Goal: Task Accomplishment & Management: Manage account settings

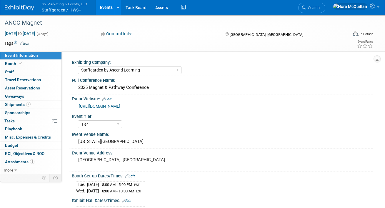
select select "Staffgarden by Ascend Learning"
select select "Tier 1"
select select "No"
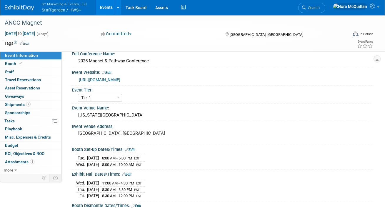
scroll to position [26, 0]
click at [58, 11] on button "G2 Marketing & Events, LLC Staffgarden / HWS" at bounding box center [67, 7] width 53 height 15
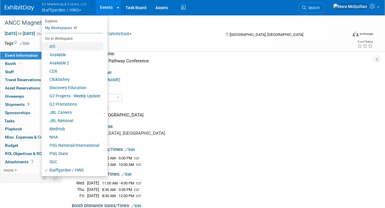
click at [53, 47] on link "ATI" at bounding box center [72, 46] width 62 height 8
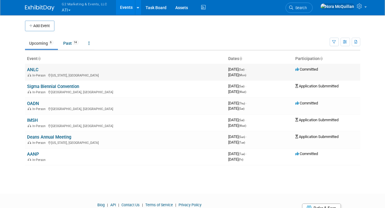
click at [33, 69] on link "ANLC" at bounding box center [32, 69] width 11 height 5
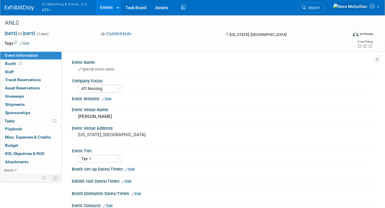
select select "ATI Nursing"
select select "Tier 1"
click at [11, 63] on span "Booth" at bounding box center [14, 63] width 18 height 5
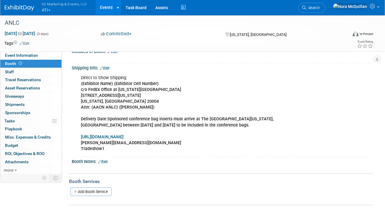
scroll to position [87, 0]
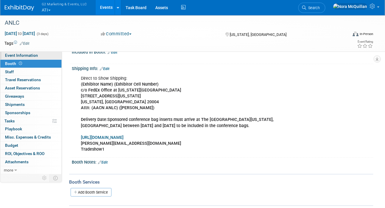
click at [26, 56] on span "Event Information" at bounding box center [21, 55] width 33 height 5
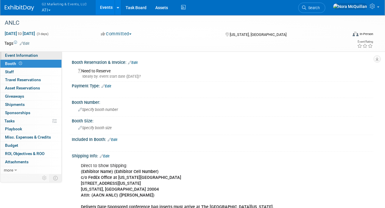
select select "ATI Nursing"
select select "Tier 1"
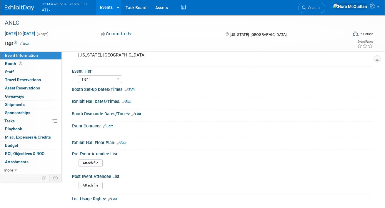
scroll to position [81, 0]
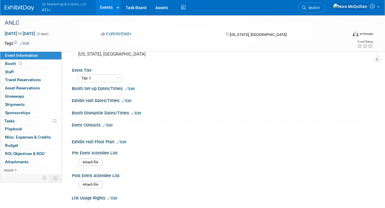
click at [45, 11] on button "G2 Marketing & Events, LLC ATI" at bounding box center [67, 7] width 53 height 15
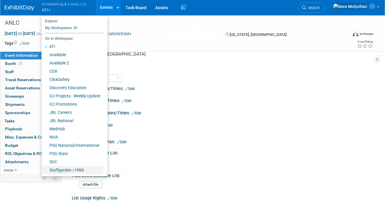
click at [64, 168] on link "Staffgarden / HWS" at bounding box center [72, 170] width 62 height 8
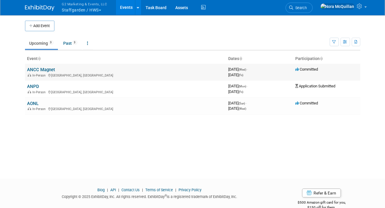
click at [37, 67] on td "ANCC Magnet In-Person [GEOGRAPHIC_DATA], [GEOGRAPHIC_DATA]" at bounding box center [125, 72] width 201 height 17
click at [38, 71] on link "ANCC Magnet" at bounding box center [41, 69] width 28 height 5
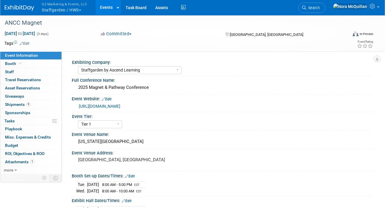
select select "Staffgarden by Ascend Learning"
select select "Tier 1"
select select "No"
click at [17, 105] on span "Shipments 9" at bounding box center [18, 104] width 26 height 5
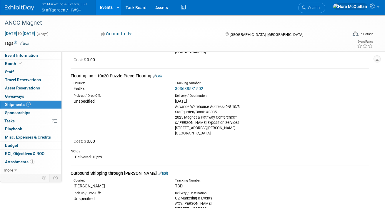
scroll to position [643, 0]
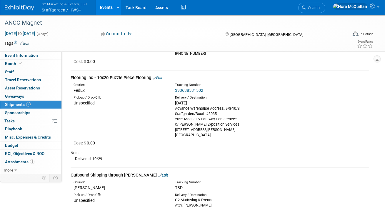
click at [162, 76] on link "Edit" at bounding box center [158, 78] width 10 height 4
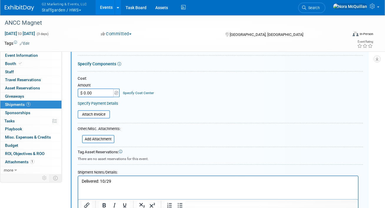
scroll to position [764, 0]
click at [104, 180] on p "Delivered: 10/29" at bounding box center [217, 181] width 273 height 6
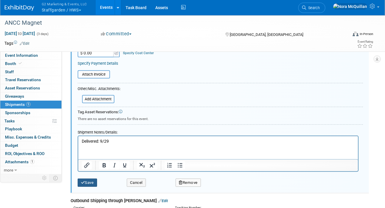
click at [93, 179] on button "Save" at bounding box center [87, 183] width 19 height 8
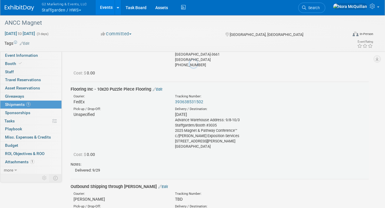
scroll to position [630, 0]
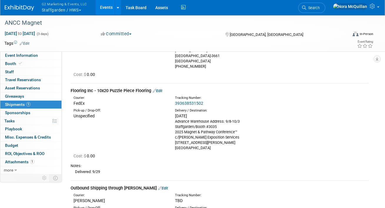
click at [52, 11] on button "G2 Marketing & Events, LLC Staffgarden / HWS" at bounding box center [67, 7] width 53 height 15
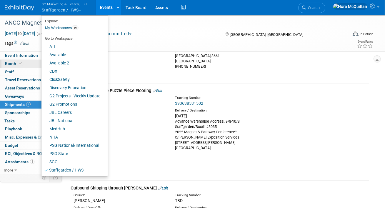
click at [18, 64] on span at bounding box center [20, 63] width 5 height 4
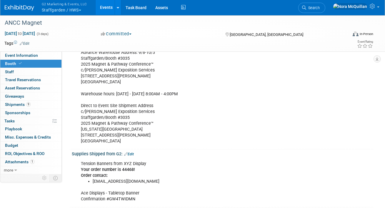
scroll to position [151, 0]
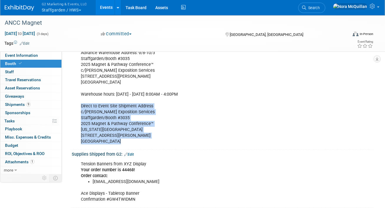
drag, startPoint x: 116, startPoint y: 141, endPoint x: 80, endPoint y: 105, distance: 50.3
click at [80, 105] on div "Shipping Addresses Advance Warehouse Address: 9/8-10/3 Staffgarden/Booth #3035 …" at bounding box center [195, 94] width 237 height 106
copy div "Direct to Event Site Shipment Address c/[PERSON_NAME] Exposition Services Staff…"
